Goal: Task Accomplishment & Management: Manage account settings

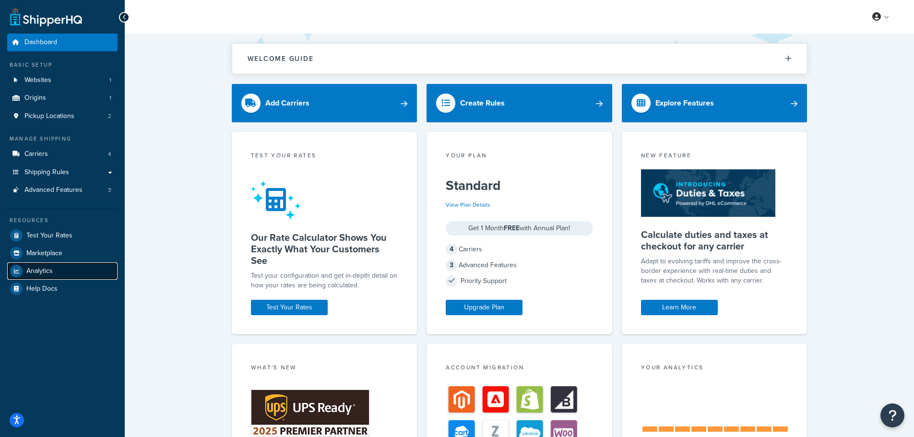
click at [39, 274] on span "Analytics" at bounding box center [39, 271] width 26 height 8
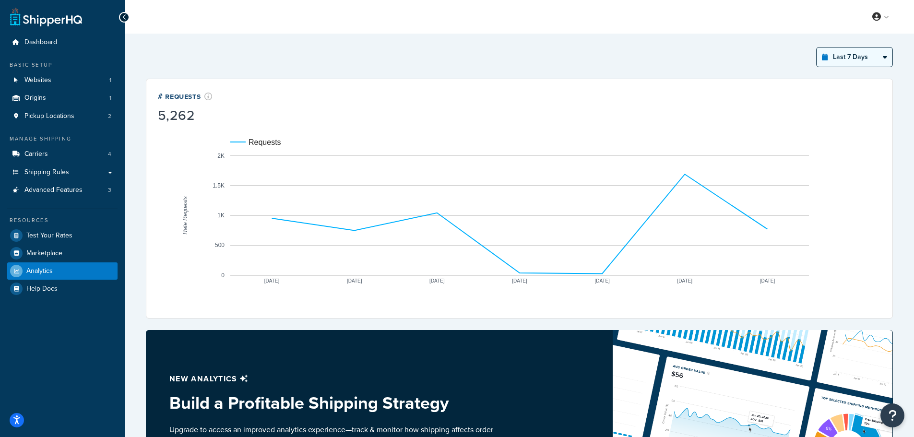
click at [882, 59] on select "Last 24 Hours Last 7 Days Last 30 Days Last 3 Months Last 6 Months Last 12 Mont…" at bounding box center [854, 56] width 76 height 19
click at [816, 47] on select "Last 24 Hours Last 7 Days Last 30 Days Last 3 Months Last 6 Months Last 12 Mont…" at bounding box center [854, 56] width 76 height 19
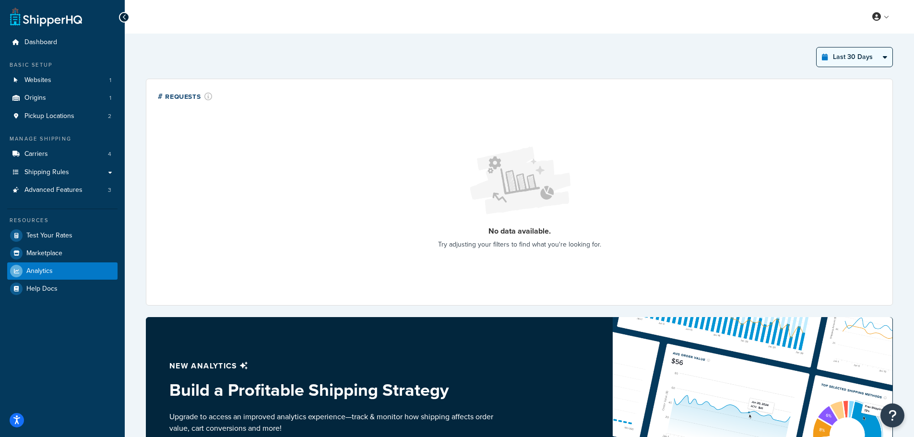
click at [864, 57] on select "Last 24 Hours Last 7 Days Last 30 Days Last 3 Months Last 6 Months Last 12 Mont…" at bounding box center [854, 56] width 76 height 19
select select "last_7_days"
click at [816, 47] on select "Last 24 Hours Last 7 Days Last 30 Days Last 3 Months Last 6 Months Last 12 Mont…" at bounding box center [854, 56] width 76 height 19
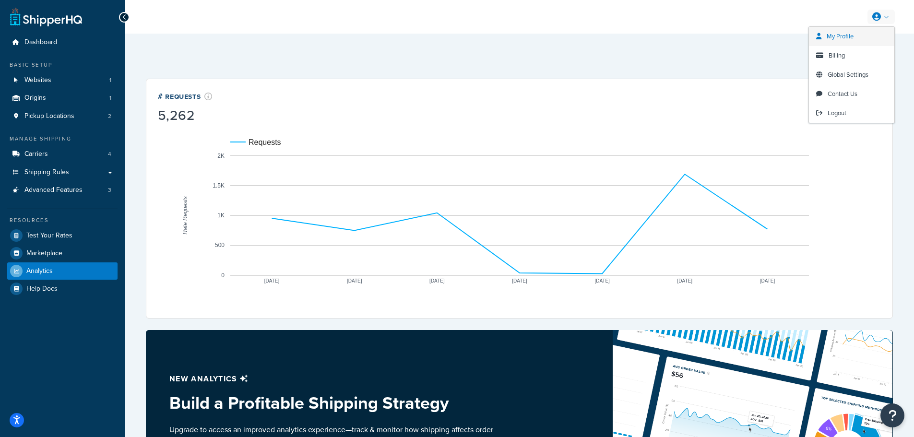
click at [847, 35] on span "My Profile" at bounding box center [839, 36] width 27 height 9
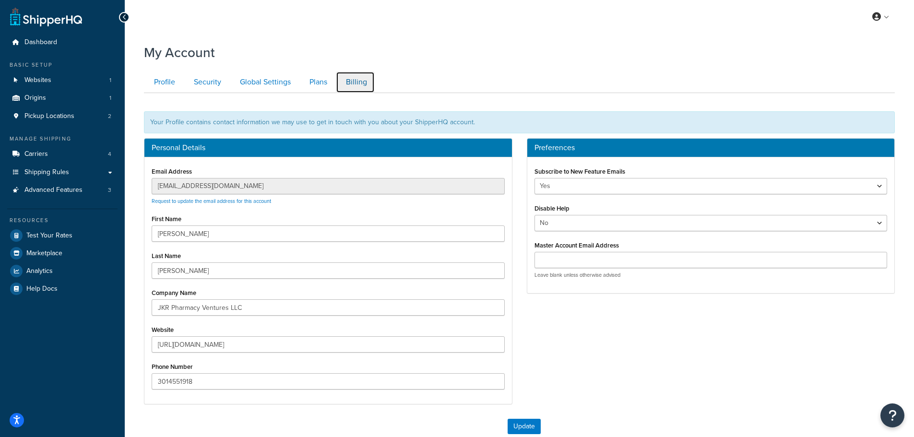
click at [355, 79] on link "Billing" at bounding box center [355, 82] width 39 height 22
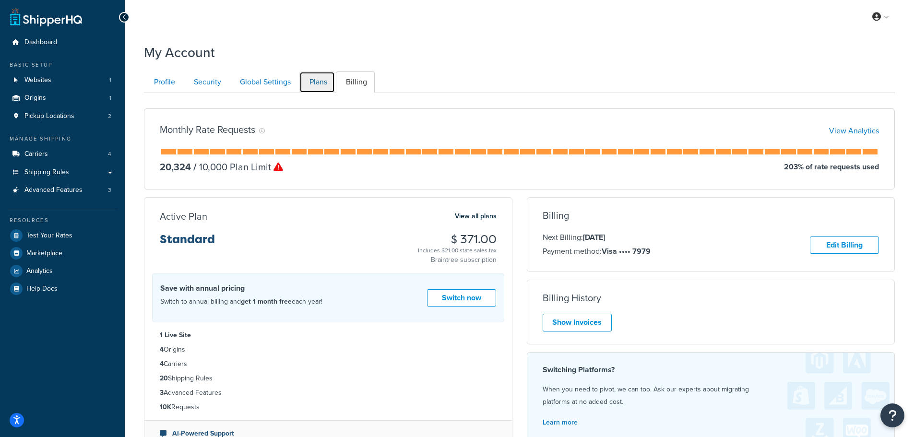
click at [321, 82] on link "Plans" at bounding box center [316, 82] width 35 height 22
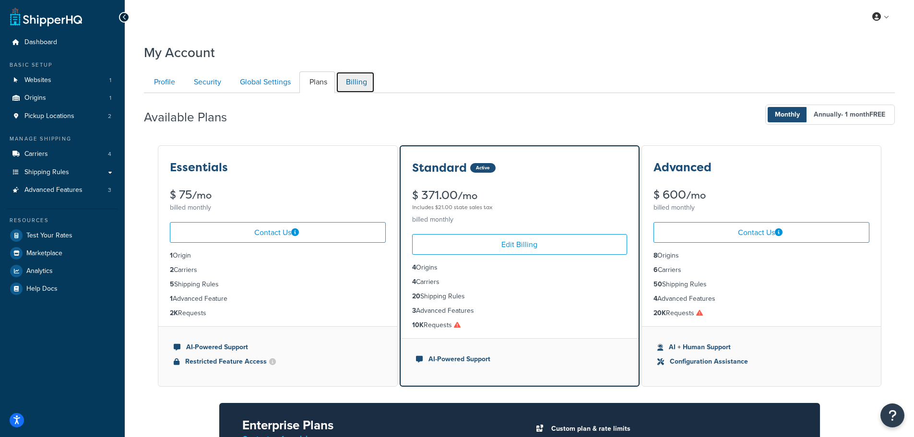
click at [350, 86] on link "Billing" at bounding box center [355, 82] width 39 height 22
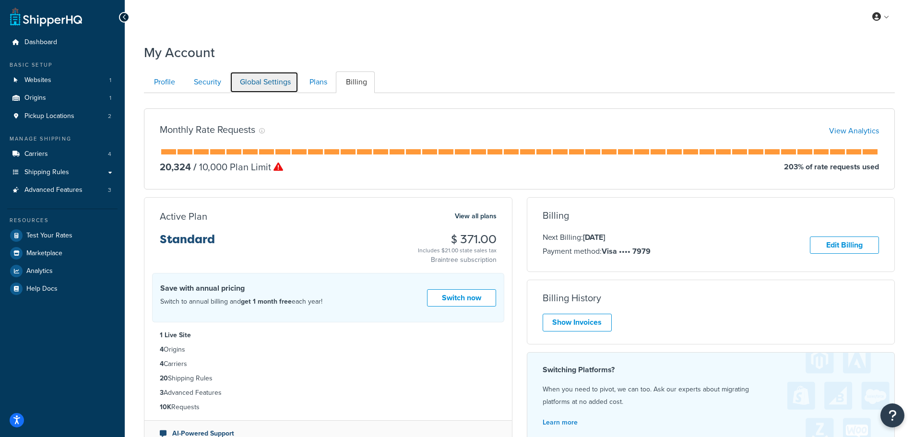
click at [279, 82] on link "Global Settings" at bounding box center [264, 82] width 69 height 22
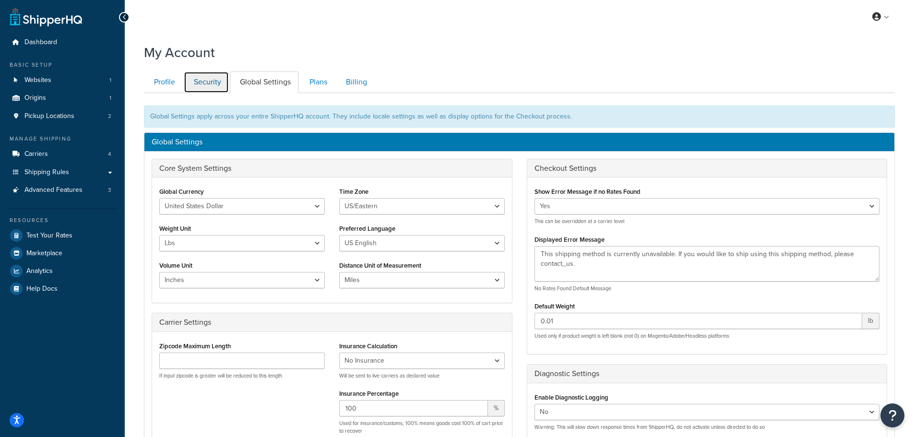
click at [203, 82] on link "Security" at bounding box center [206, 82] width 45 height 22
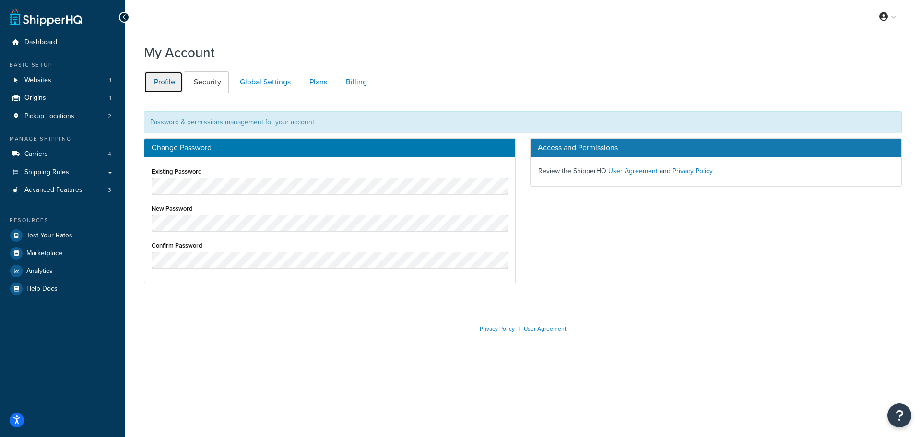
click at [163, 82] on link "Profile" at bounding box center [163, 82] width 39 height 22
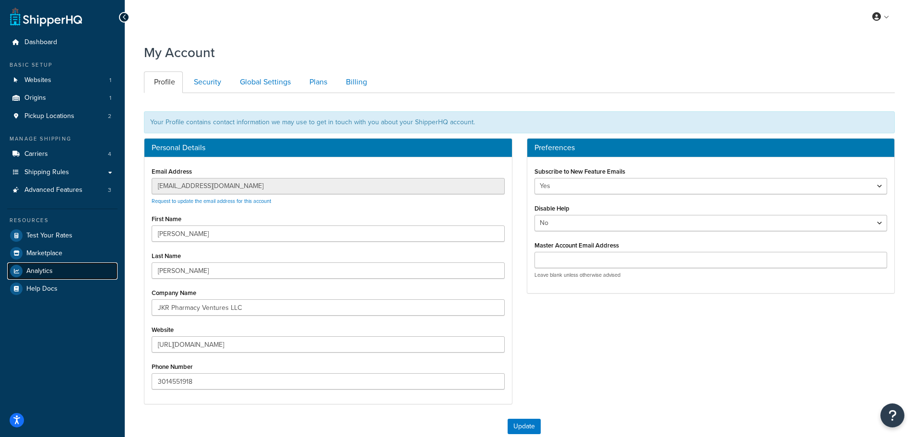
click at [70, 270] on link "Analytics" at bounding box center [62, 270] width 110 height 17
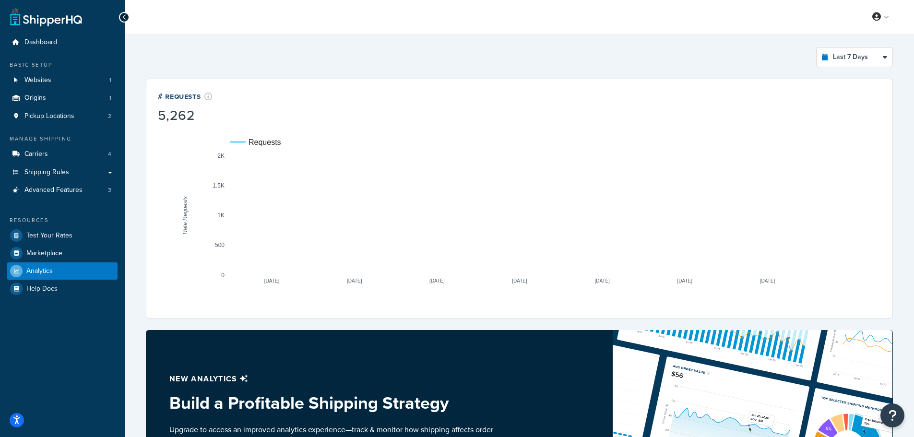
click at [893, 55] on div "Last 7 Days Select a time period Last 24 Hours Last 7 Days Last 30 Days Last 3 …" at bounding box center [519, 332] width 758 height 582
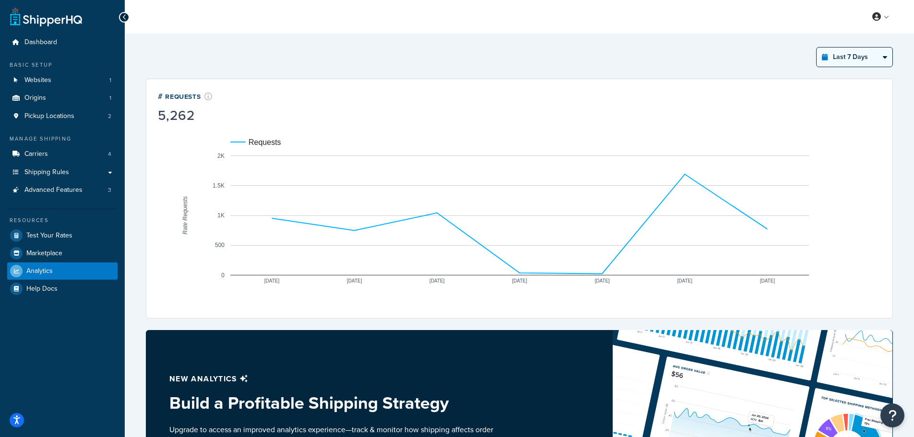
click at [890, 55] on select "Last 24 Hours Last 7 Days Last 30 Days Last 3 Months Last 6 Months Last 12 Mont…" at bounding box center [854, 56] width 76 height 19
click at [816, 47] on select "Last 24 Hours Last 7 Days Last 30 Days Last 3 Months Last 6 Months Last 12 Mont…" at bounding box center [854, 56] width 76 height 19
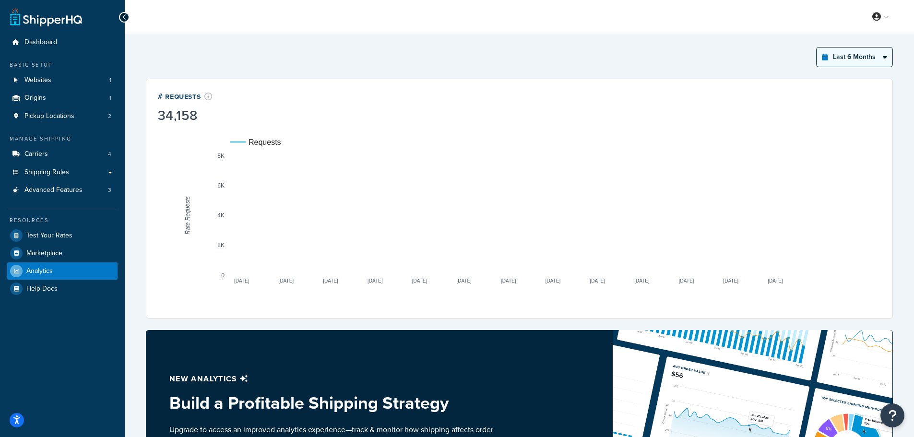
click at [877, 49] on select "Last 24 Hours Last 7 Days Last 30 Days Last 3 Months Last 6 Months Last 12 Mont…" at bounding box center [854, 56] width 76 height 19
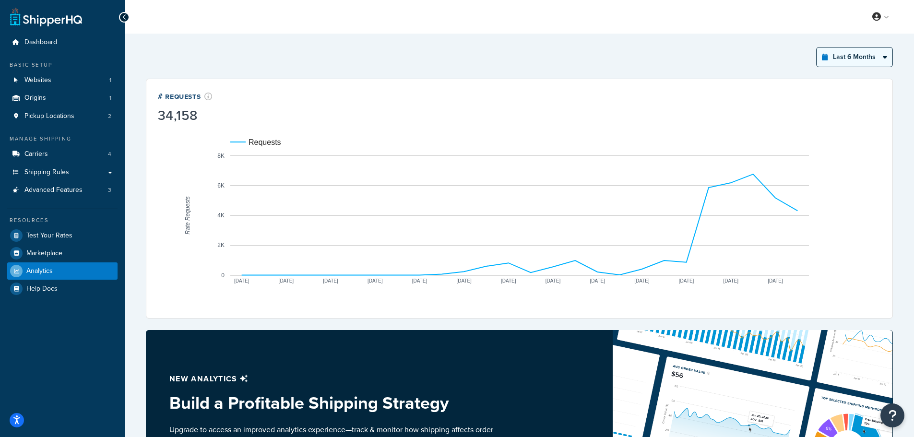
click at [816, 47] on select "Last 24 Hours Last 7 Days Last 30 Days Last 3 Months Last 6 Months Last 12 Mont…" at bounding box center [854, 56] width 76 height 19
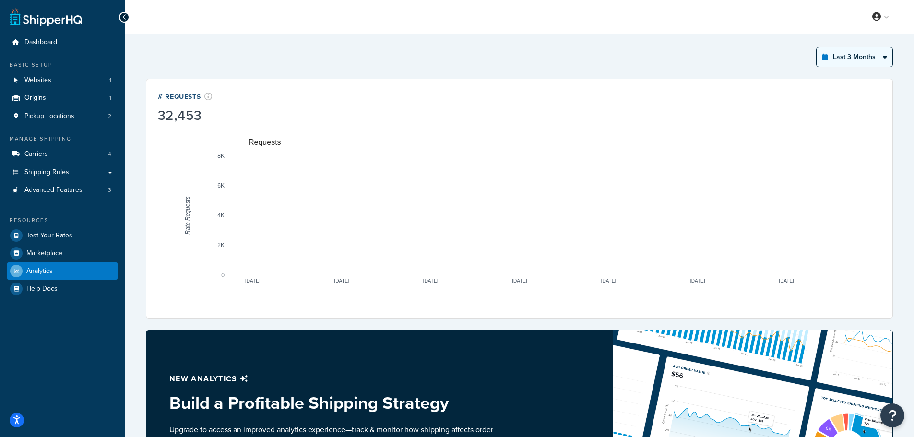
click at [871, 60] on select "Last 24 Hours Last 7 Days Last 30 Days Last 3 Months Last 6 Months Last 12 Mont…" at bounding box center [854, 56] width 76 height 19
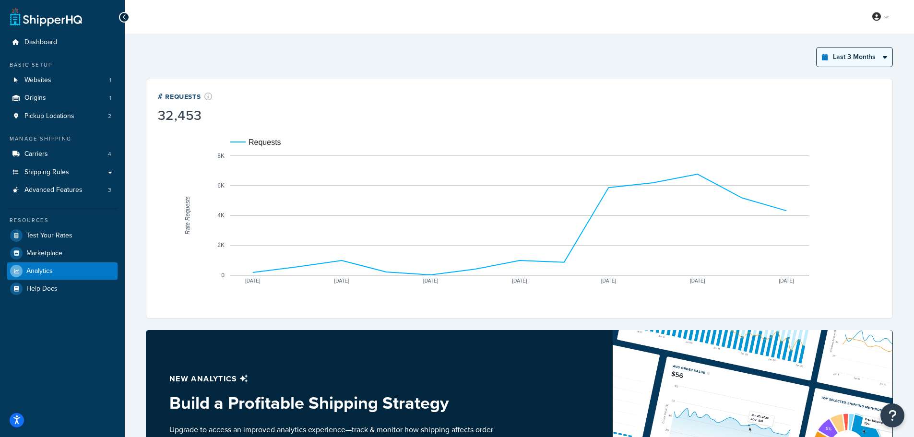
click at [816, 47] on select "Last 24 Hours Last 7 Days Last 30 Days Last 3 Months Last 6 Months Last 12 Mont…" at bounding box center [854, 56] width 76 height 19
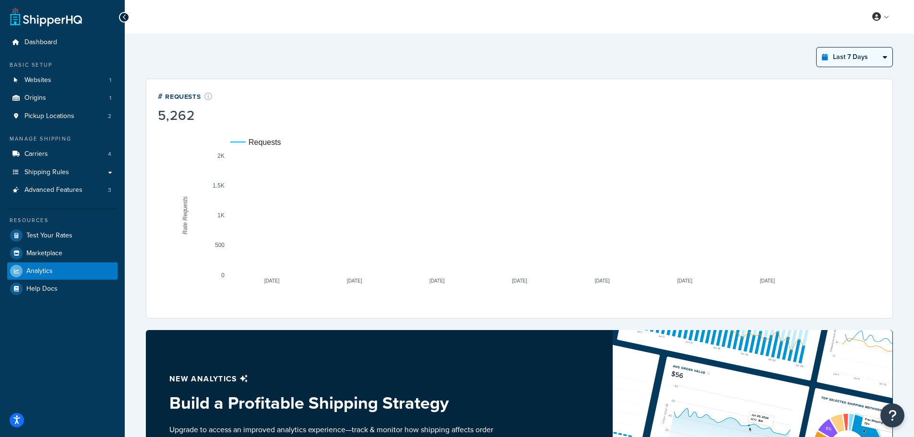
click at [862, 63] on select "Last 24 Hours Last 7 Days Last 30 Days Last 3 Months Last 6 Months Last 12 Mont…" at bounding box center [854, 56] width 76 height 19
select select "last_24_hours"
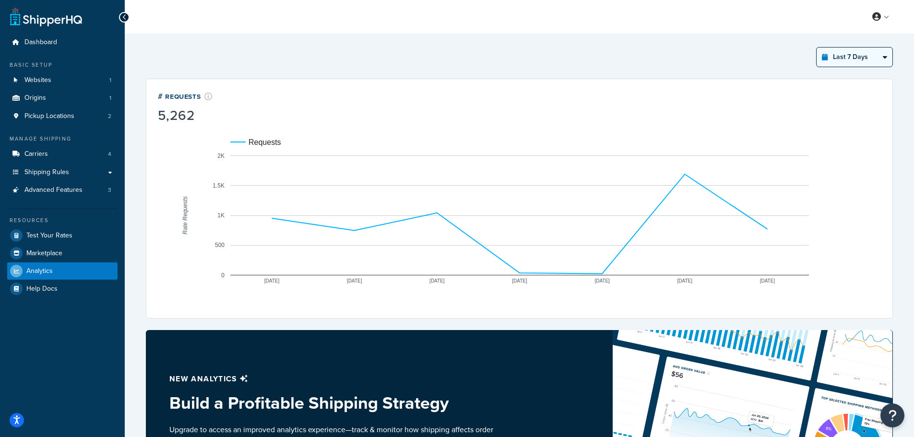
click at [816, 47] on select "Last 24 Hours Last 7 Days Last 30 Days Last 3 Months Last 6 Months Last 12 Mont…" at bounding box center [854, 56] width 76 height 19
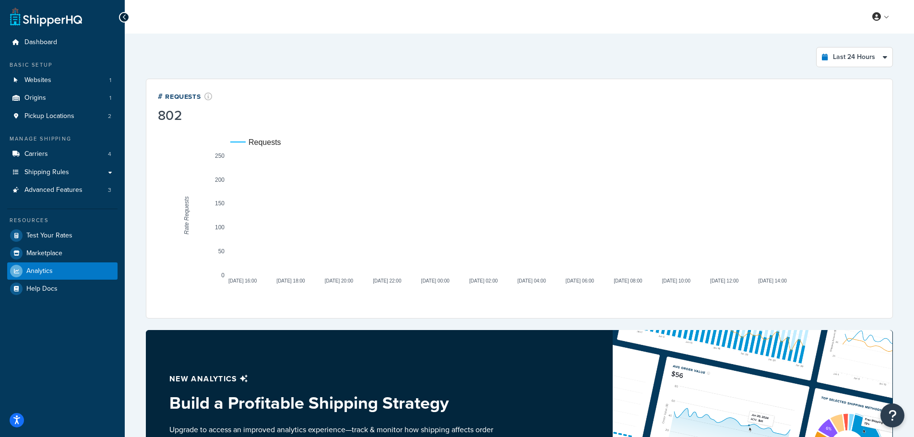
click at [227, 61] on div "Last 24 Hours Select a time period Last 24 Hours Last 7 Days Last 30 Days Last …" at bounding box center [519, 57] width 747 height 20
